Goal: Find specific page/section: Find specific page/section

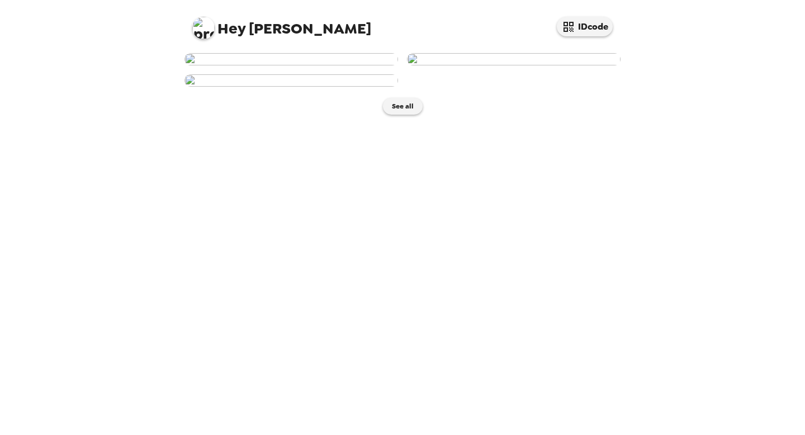
scroll to position [206, 0]
click at [335, 87] on img at bounding box center [292, 80] width 214 height 12
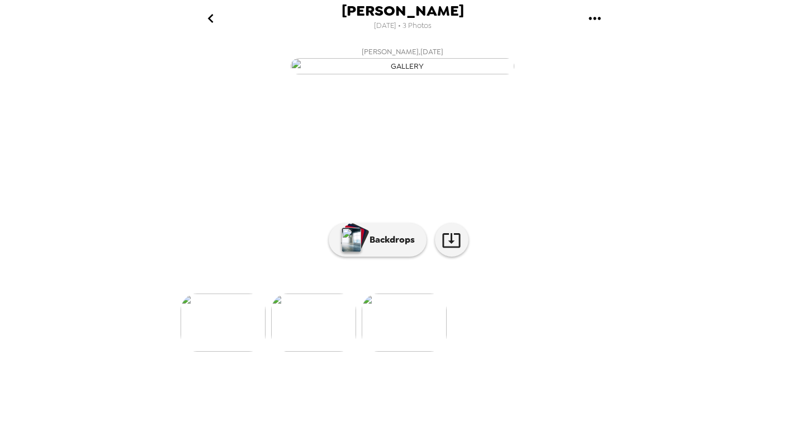
scroll to position [40, 0]
click at [393, 247] on p "Backdrops" at bounding box center [389, 239] width 51 height 13
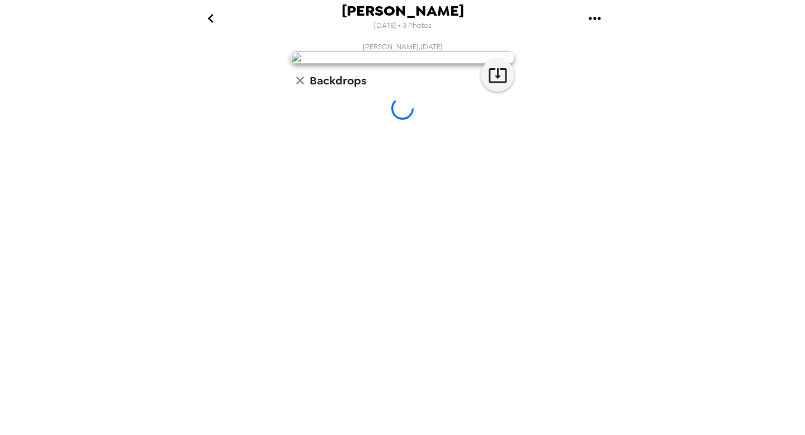
scroll to position [0, 0]
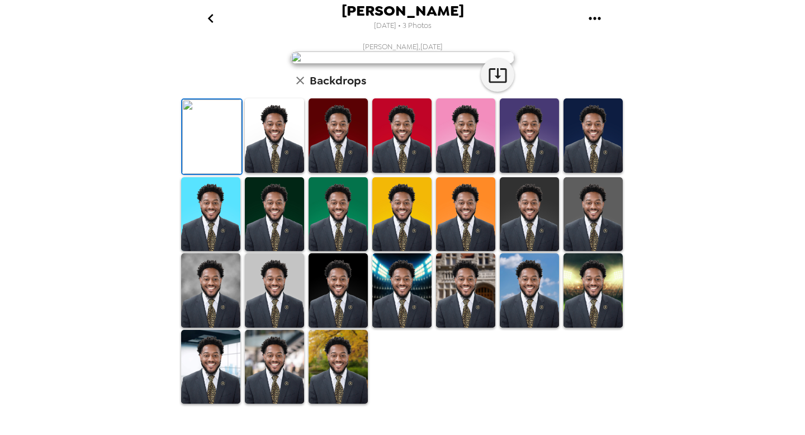
click at [276, 173] on img at bounding box center [274, 135] width 59 height 74
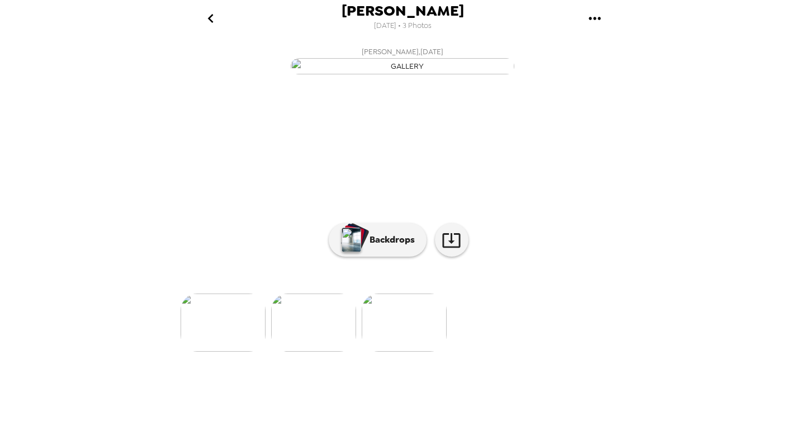
scroll to position [7, 0]
click at [316, 352] on img at bounding box center [313, 323] width 85 height 58
click at [313, 352] on img at bounding box center [313, 323] width 85 height 58
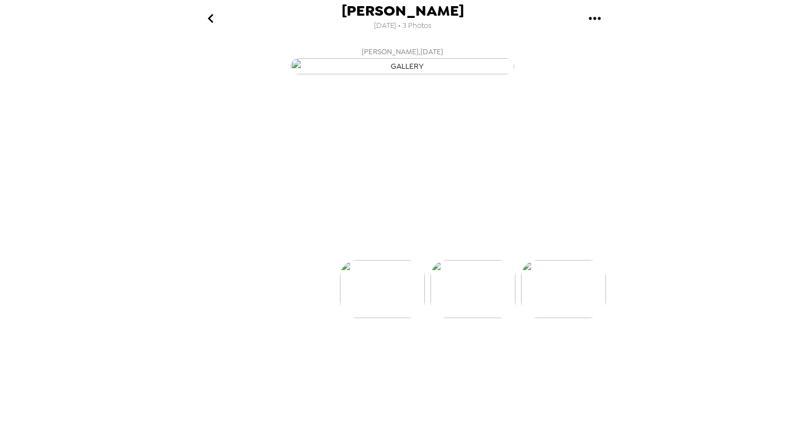
scroll to position [0, 0]
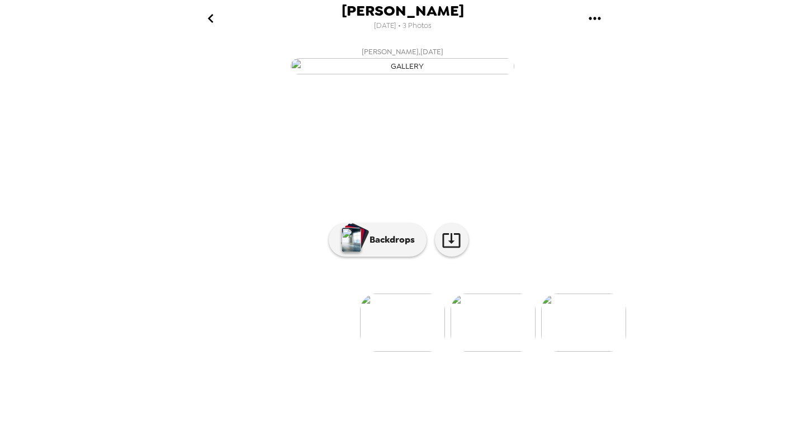
click at [496, 352] on img at bounding box center [493, 323] width 85 height 58
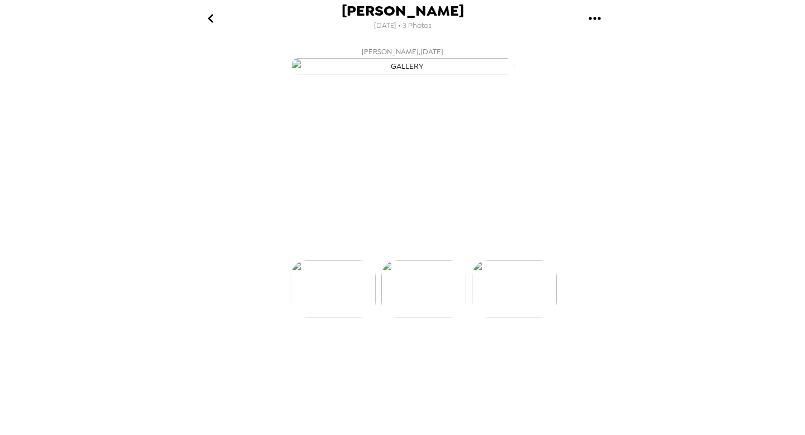
scroll to position [0, 89]
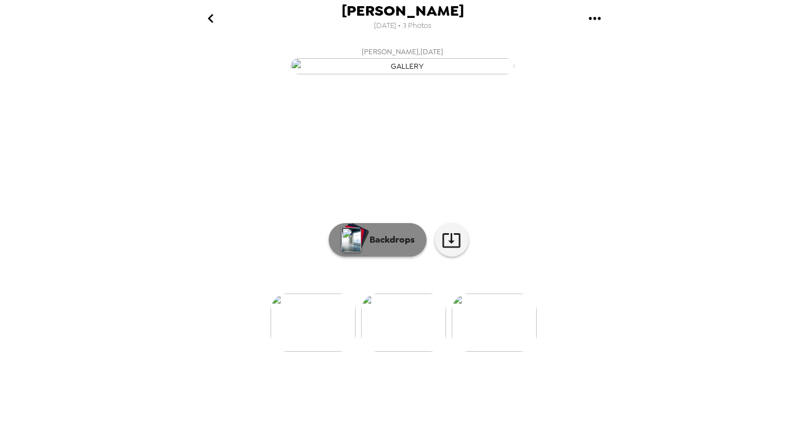
click at [383, 247] on p "Backdrops" at bounding box center [389, 239] width 51 height 13
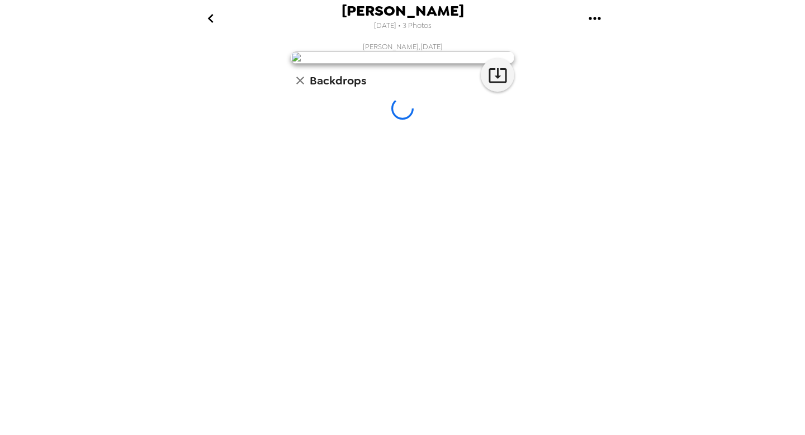
scroll to position [0, 0]
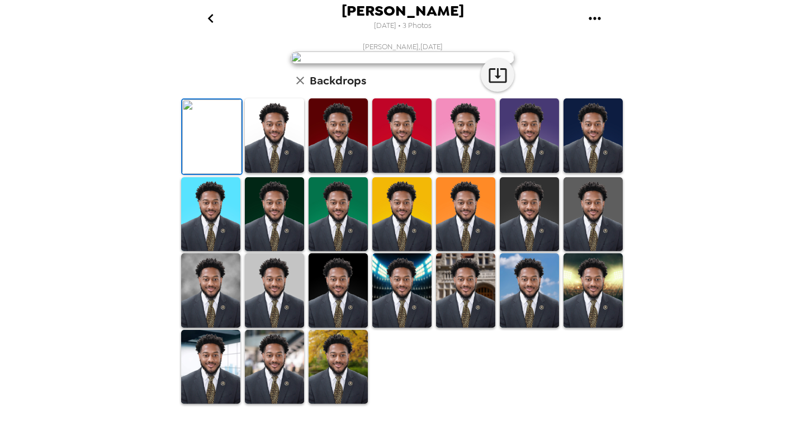
click at [258, 173] on img at bounding box center [274, 135] width 59 height 74
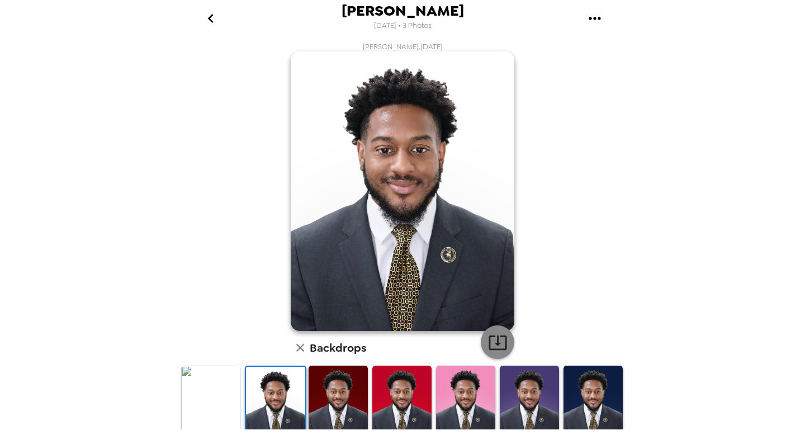
click at [490, 347] on icon "button" at bounding box center [498, 343] width 20 height 20
click at [300, 345] on icon "button" at bounding box center [300, 347] width 13 height 13
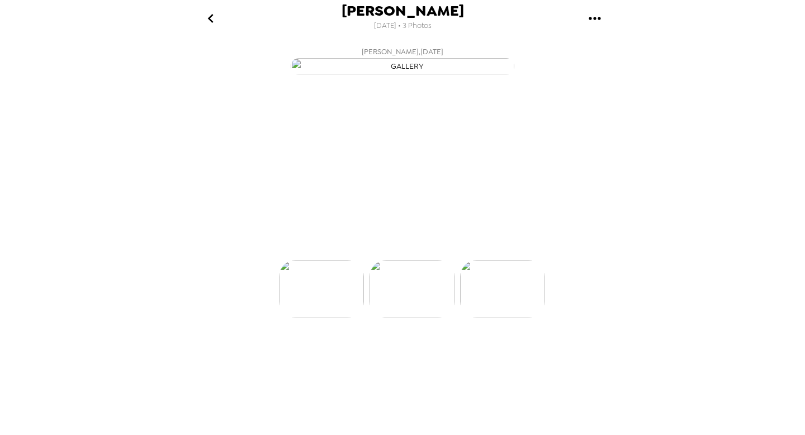
scroll to position [0, 89]
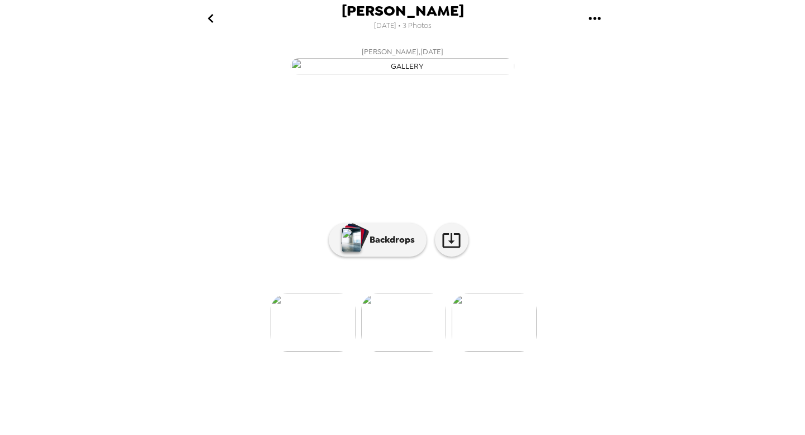
click at [470, 352] on img at bounding box center [494, 323] width 85 height 58
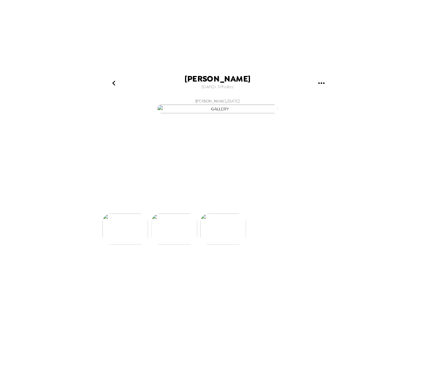
scroll to position [0, 179]
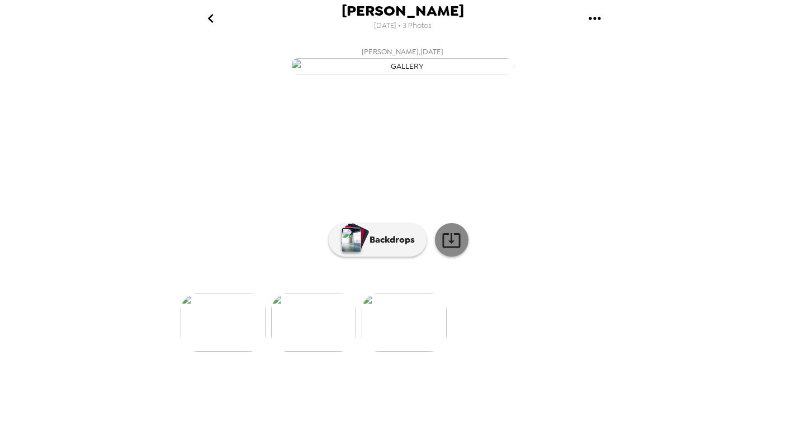
click at [455, 250] on icon at bounding box center [452, 240] width 20 height 20
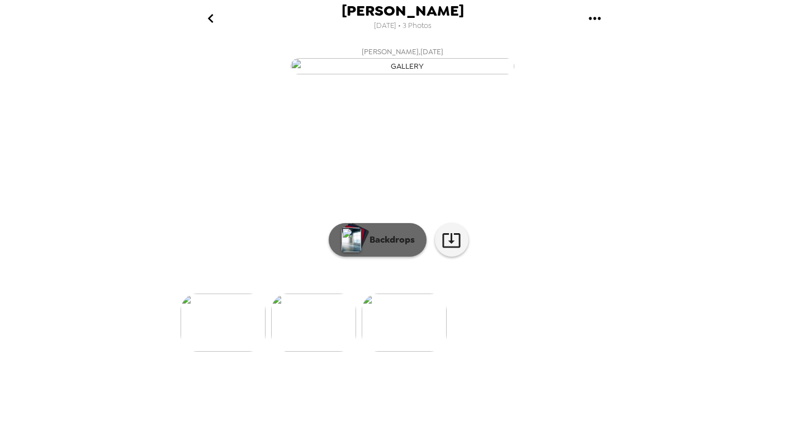
click at [399, 247] on p "Backdrops" at bounding box center [389, 239] width 51 height 13
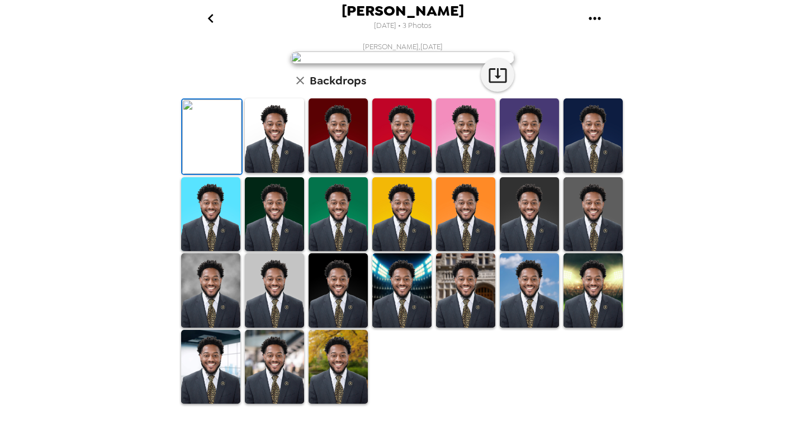
click at [277, 173] on img at bounding box center [274, 135] width 59 height 74
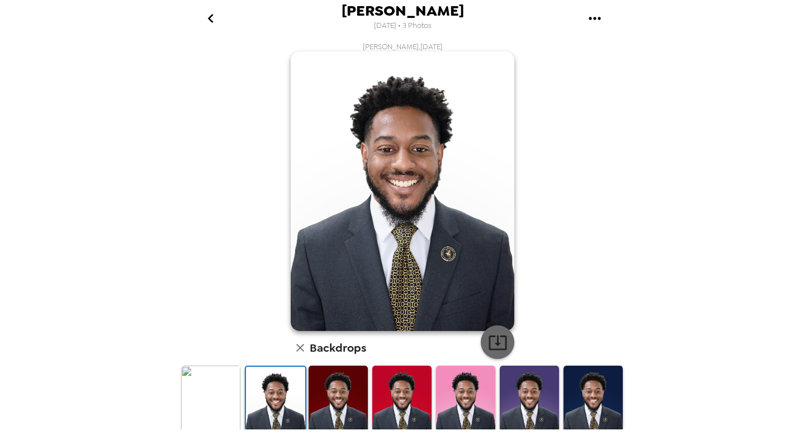
click at [503, 348] on icon "button" at bounding box center [498, 343] width 20 height 20
click at [155, 107] on div "[PERSON_NAME] [DATE] • 3 Photos [PERSON_NAME] , [DATE] Backdrops" at bounding box center [402, 217] width 805 height 435
